Goal: Check status: Check status

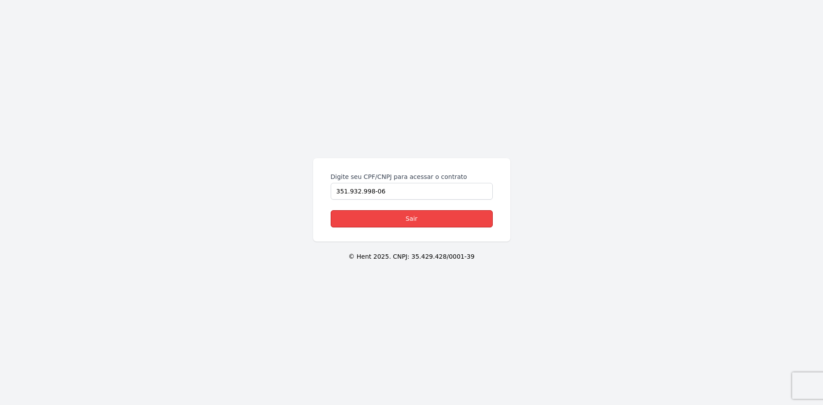
click at [407, 218] on link "Sair" at bounding box center [412, 218] width 162 height 17
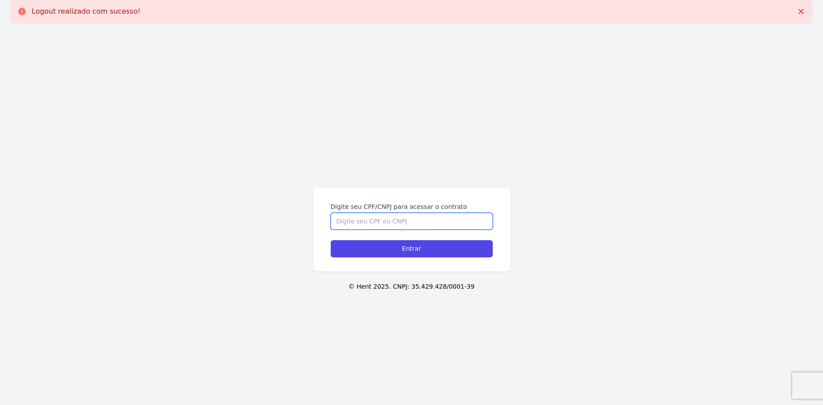
click at [386, 214] on input "Digite seu CPF/CNPJ para acessar o contrato" at bounding box center [412, 221] width 162 height 17
click at [389, 222] on input "Digite seu CPF/CNPJ para acessar o contrato" at bounding box center [412, 221] width 162 height 17
type input "35193299806"
click at [331, 240] on input "Entrar" at bounding box center [412, 248] width 162 height 17
click at [393, 218] on input "Digite seu CPF/CNPJ para acessar o contrato" at bounding box center [412, 221] width 162 height 17
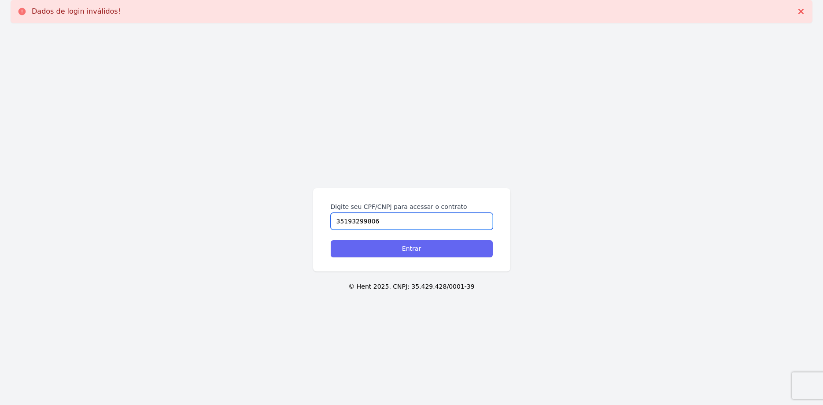
type input "35193299806"
click at [401, 251] on input "Entrar" at bounding box center [412, 248] width 162 height 17
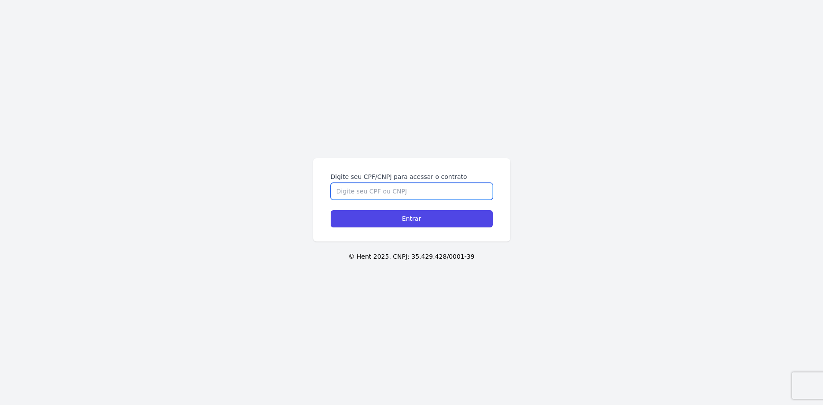
click at [358, 189] on input "Digite seu CPF/CNPJ para acessar o contrato" at bounding box center [412, 191] width 162 height 17
type input "3"
type input "35193299806"
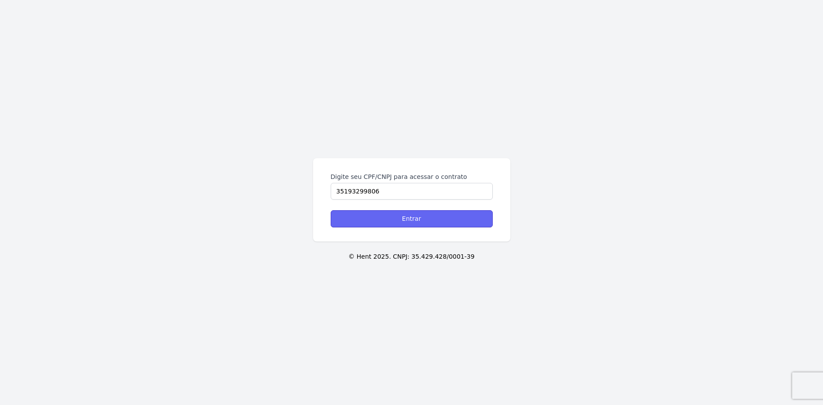
click at [421, 211] on input "Entrar" at bounding box center [412, 218] width 162 height 17
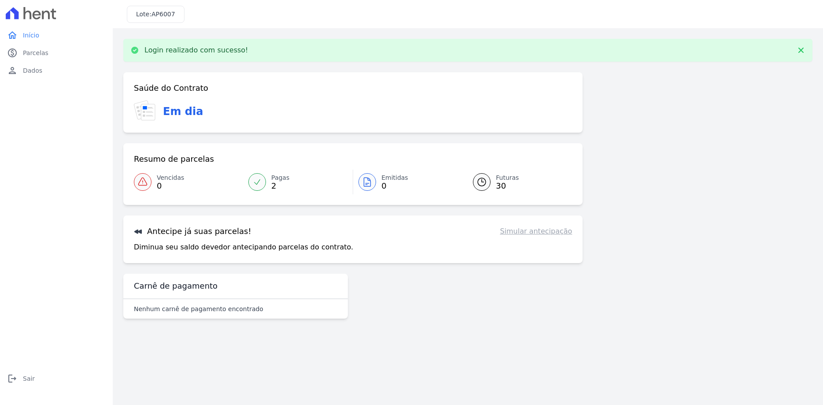
click at [548, 234] on link "Simular antecipação" at bounding box center [536, 231] width 72 height 11
click at [195, 246] on p "Diminua seu saldo devedor antecipando parcelas do contrato." at bounding box center [243, 247] width 219 height 11
click at [190, 231] on h3 "Antecipe já suas parcelas!" at bounding box center [193, 231] width 118 height 11
click at [30, 55] on span "Parcelas" at bounding box center [36, 52] width 26 height 9
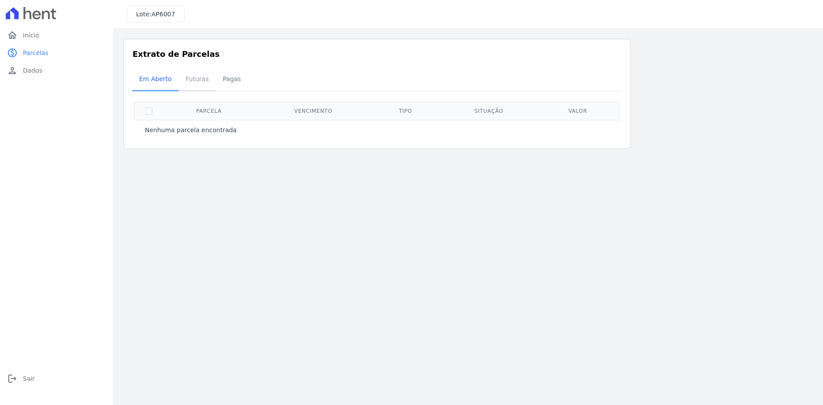
click at [185, 83] on span "Futuras" at bounding box center [197, 79] width 33 height 18
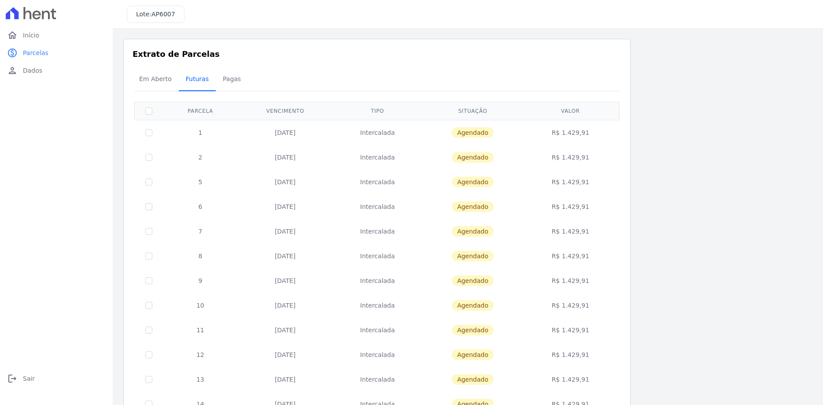
click at [184, 81] on span "Futuras" at bounding box center [197, 79] width 33 height 18
click at [150, 112] on input "checkbox" at bounding box center [148, 110] width 7 height 7
checkbox input "true"
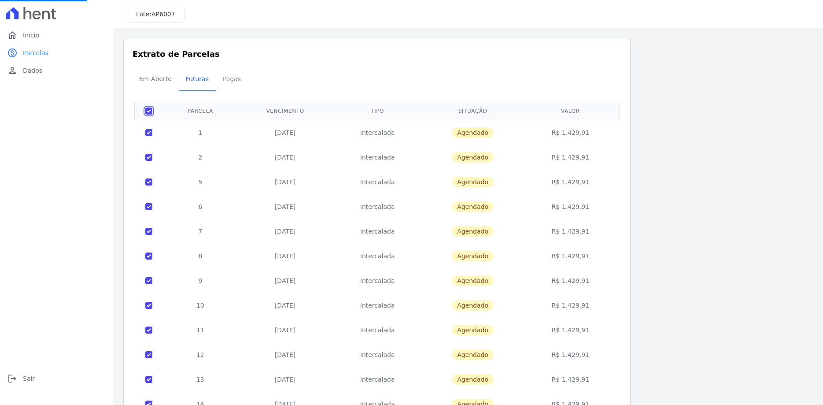
checkbox input "true"
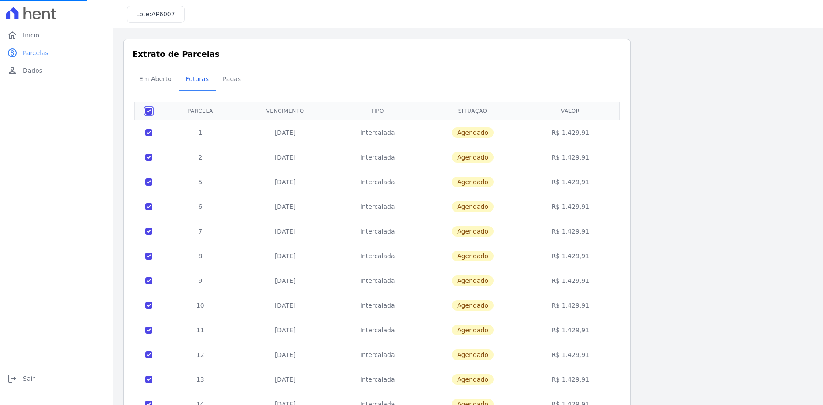
checkbox input "true"
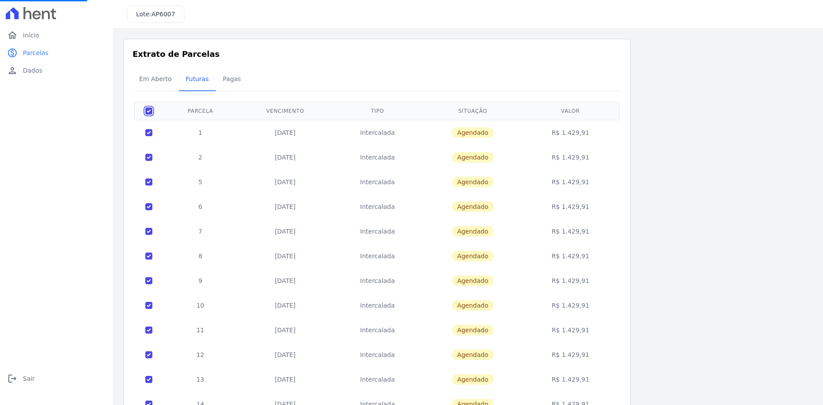
checkbox input "true"
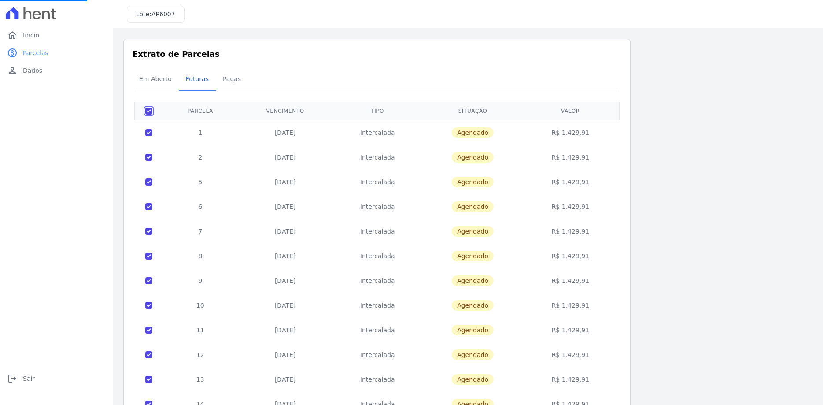
checkbox input "true"
drag, startPoint x: 153, startPoint y: 111, endPoint x: 147, endPoint y: 114, distance: 6.7
click at [151, 114] on th at bounding box center [149, 111] width 29 height 18
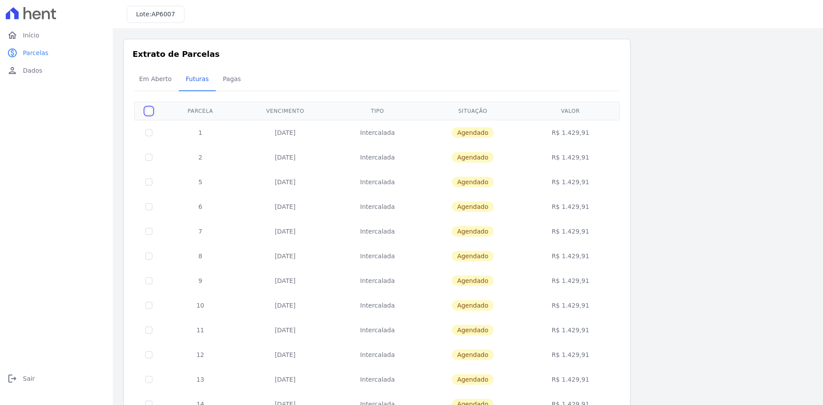
click at [147, 114] on input "checkbox" at bounding box center [148, 110] width 7 height 7
checkbox input "true"
click at [146, 136] on td at bounding box center [149, 132] width 29 height 25
click at [147, 136] on input "checkbox" at bounding box center [148, 132] width 7 height 7
checkbox input "true"
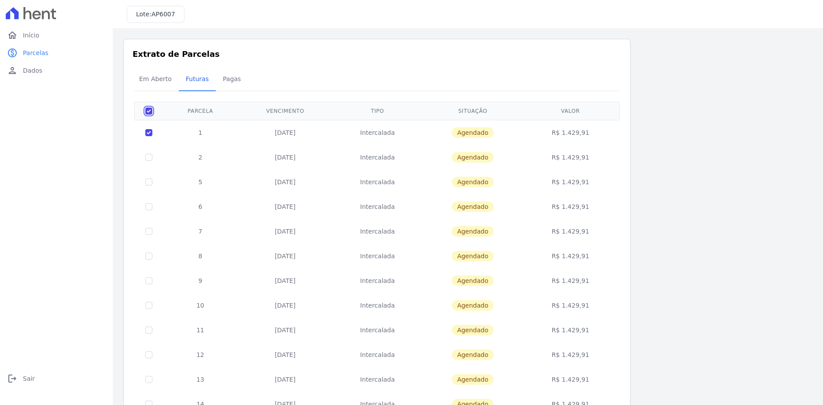
click at [152, 114] on input "checkbox" at bounding box center [148, 110] width 7 height 7
click at [148, 110] on input "checkbox" at bounding box center [148, 110] width 7 height 7
checkbox input "true"
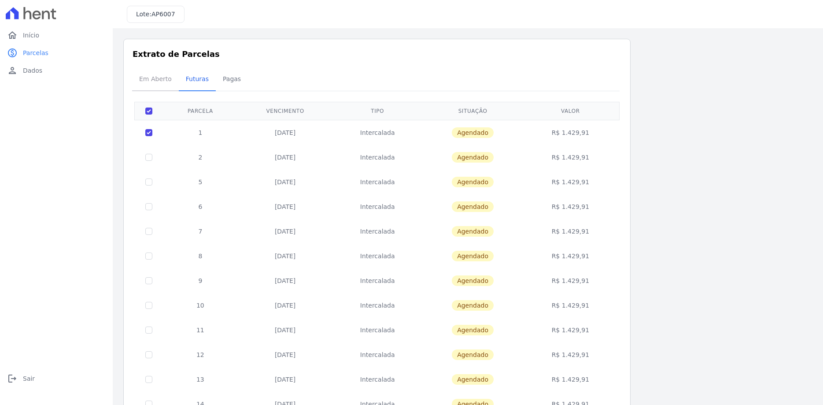
click at [158, 74] on span "Em Aberto" at bounding box center [155, 79] width 43 height 18
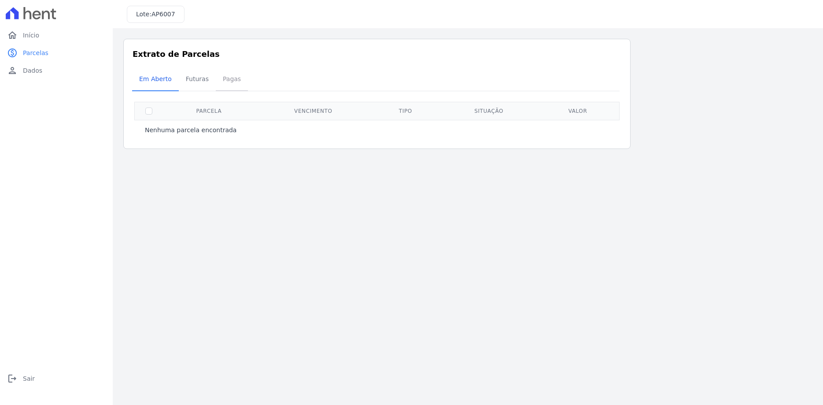
click at [226, 85] on span "Pagas" at bounding box center [232, 79] width 29 height 18
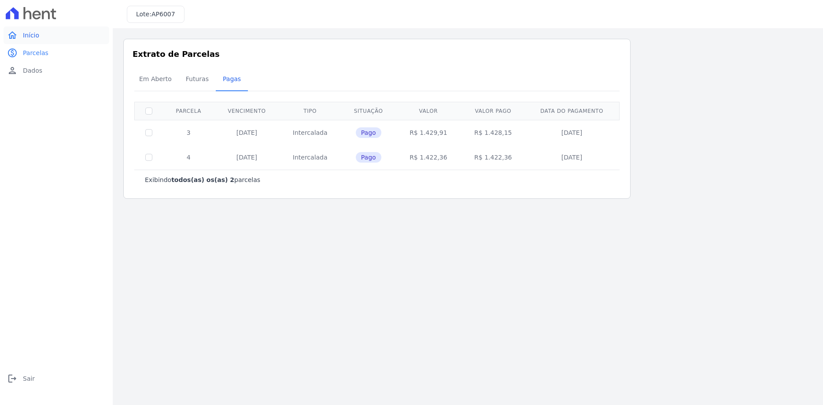
click at [44, 41] on link "home Início" at bounding box center [57, 35] width 106 height 18
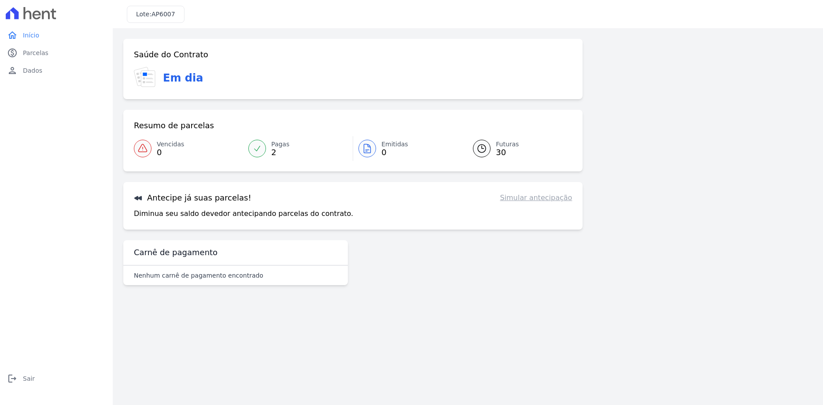
click at [177, 270] on div "Nenhum carnê de pagamento encontrado" at bounding box center [235, 275] width 225 height 19
click at [536, 200] on link "Simular antecipação" at bounding box center [536, 197] width 72 height 11
click at [520, 200] on link "Simular antecipação" at bounding box center [536, 197] width 72 height 11
